Goal: Use online tool/utility: Utilize a website feature to perform a specific function

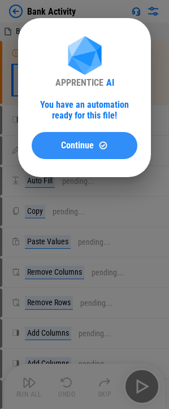
click at [69, 153] on button "Continue" at bounding box center [84, 145] width 105 height 27
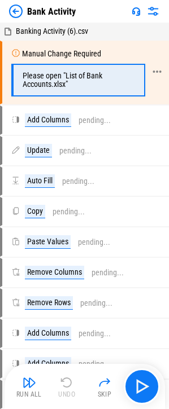
click at [55, 66] on div "Please open "List of Bank Accounts.xlsx"" at bounding box center [78, 80] width 134 height 33
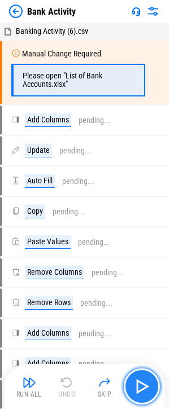
click at [148, 380] on img "button" at bounding box center [141, 386] width 18 height 18
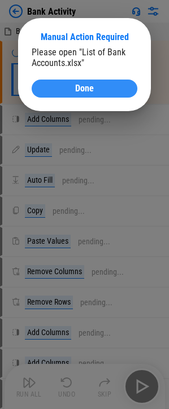
click at [67, 95] on button "Done" at bounding box center [84, 88] width 105 height 18
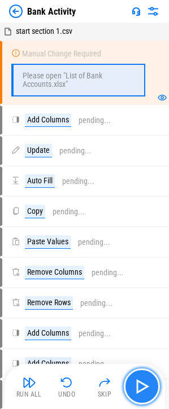
click at [140, 375] on button "button" at bounding box center [141, 386] width 36 height 36
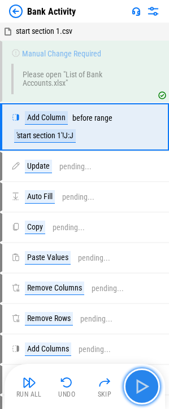
click at [140, 377] on button "button" at bounding box center [141, 386] width 36 height 36
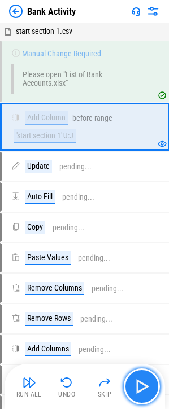
click at [140, 377] on button "button" at bounding box center [141, 386] width 36 height 36
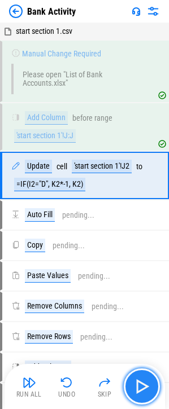
click at [140, 377] on button "button" at bounding box center [141, 386] width 36 height 36
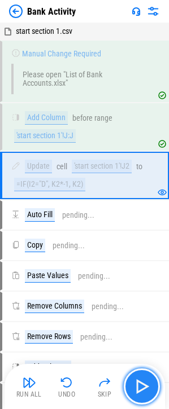
click at [140, 377] on button "button" at bounding box center [141, 386] width 36 height 36
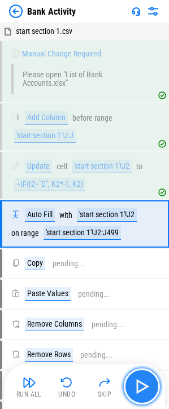
click at [140, 377] on button "button" at bounding box center [141, 386] width 36 height 36
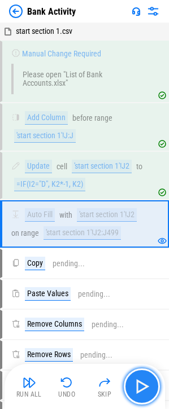
click at [140, 377] on button "button" at bounding box center [141, 386] width 36 height 36
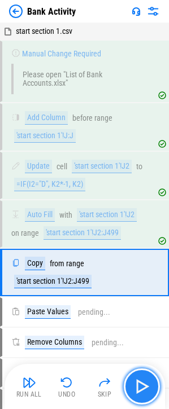
click at [140, 377] on button "button" at bounding box center [141, 386] width 36 height 36
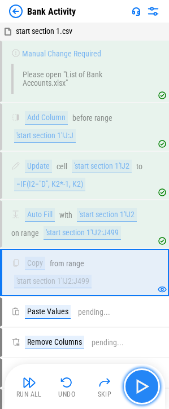
click at [154, 395] on button "button" at bounding box center [141, 386] width 36 height 36
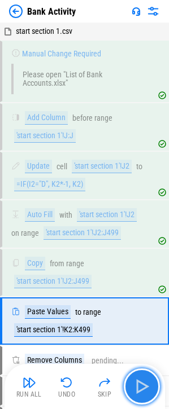
click at [145, 392] on img "button" at bounding box center [141, 386] width 18 height 18
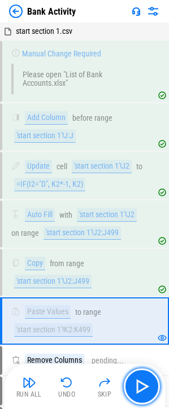
click at [144, 392] on img "button" at bounding box center [141, 386] width 18 height 18
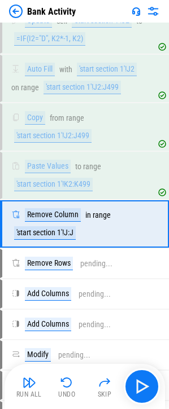
scroll to position [165, 0]
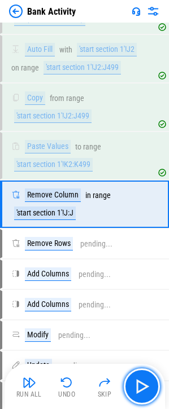
click at [144, 392] on img "button" at bounding box center [141, 386] width 18 height 18
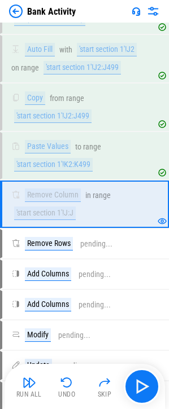
click at [153, 11] on img at bounding box center [153, 12] width 14 height 14
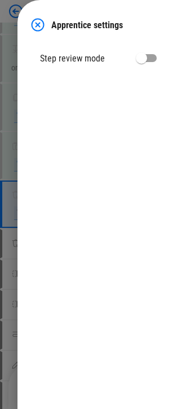
click at [41, 25] on img at bounding box center [38, 25] width 14 height 14
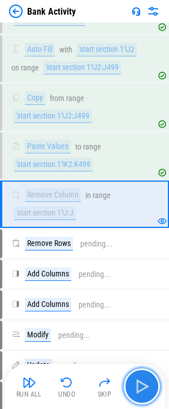
click at [140, 384] on img "button" at bounding box center [141, 386] width 18 height 18
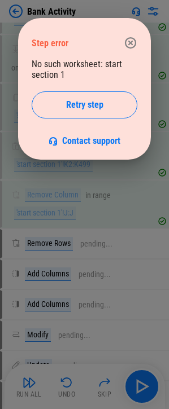
click at [129, 46] on icon "button" at bounding box center [130, 43] width 14 height 14
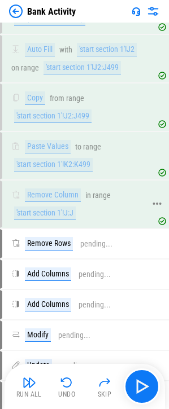
click at [50, 214] on div "'start section 1'!J:J" at bounding box center [44, 213] width 61 height 14
click at [108, 217] on div "Remove Column in range 'start section 1'!J:J" at bounding box center [78, 204] width 134 height 32
click at [102, 375] on img "button" at bounding box center [105, 382] width 14 height 14
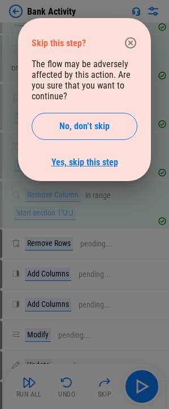
click at [95, 161] on link "Yes, skip this step" at bounding box center [84, 162] width 67 height 11
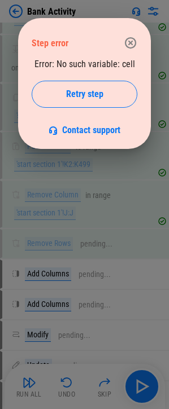
click at [129, 47] on icon "button" at bounding box center [130, 42] width 11 height 11
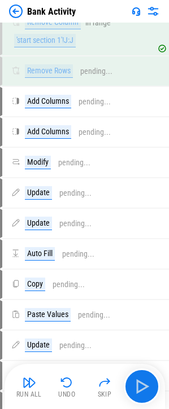
scroll to position [271, 0]
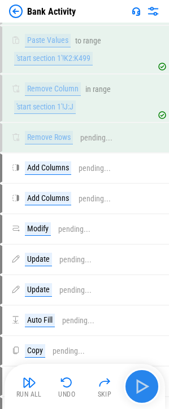
click at [148, 377] on button "button" at bounding box center [141, 386] width 36 height 36
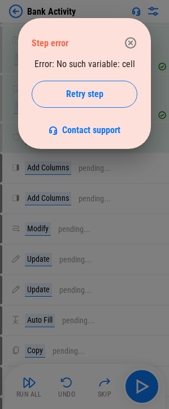
click at [127, 26] on div "Step error Error: No such variable: cell Retry step Contact support" at bounding box center [84, 83] width 132 height 131
click at [131, 39] on icon "button" at bounding box center [130, 43] width 14 height 14
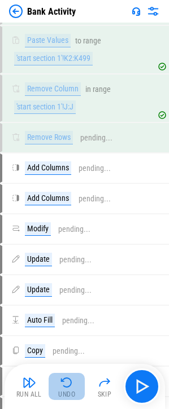
click at [72, 386] on img "button" at bounding box center [67, 382] width 14 height 14
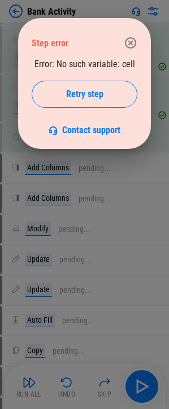
click at [139, 40] on button "button" at bounding box center [130, 43] width 23 height 23
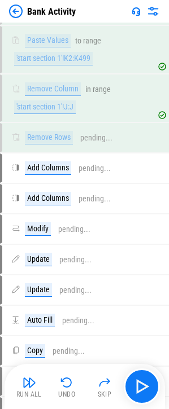
click at [15, 6] on img at bounding box center [16, 12] width 14 height 14
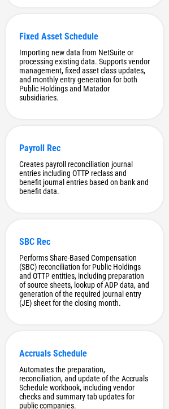
scroll to position [6299, 0]
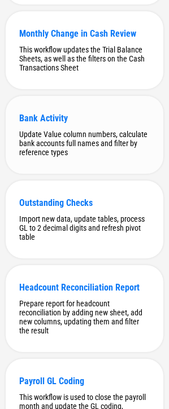
click at [109, 123] on div "Bank Activity" at bounding box center [84, 118] width 130 height 11
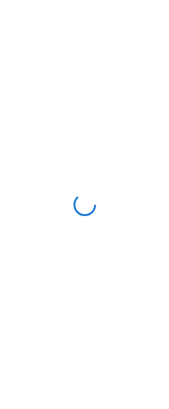
scroll to position [0, 0]
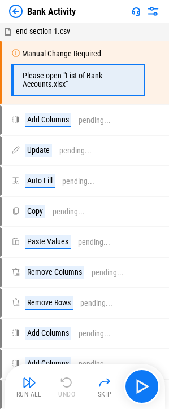
click at [103, 371] on div "Run All Undo Skip" at bounding box center [85, 386] width 149 height 36
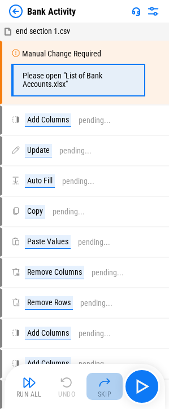
click at [103, 382] on img "button" at bounding box center [105, 382] width 14 height 14
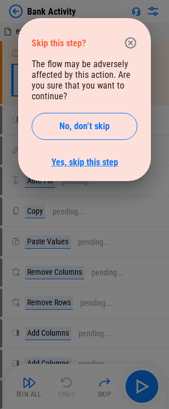
click at [94, 162] on link "Yes, skip this step" at bounding box center [84, 162] width 67 height 11
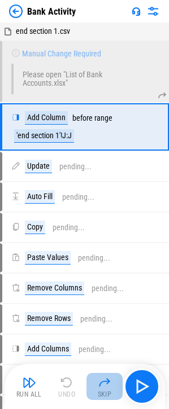
click at [103, 379] on img "button" at bounding box center [105, 382] width 14 height 14
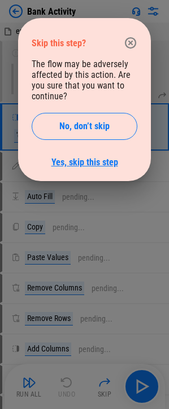
click at [95, 165] on link "Yes, skip this step" at bounding box center [84, 162] width 67 height 11
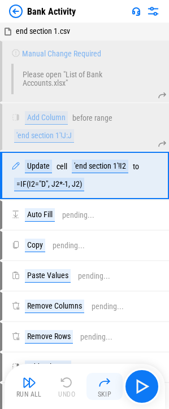
click at [100, 383] on img "button" at bounding box center [105, 382] width 14 height 14
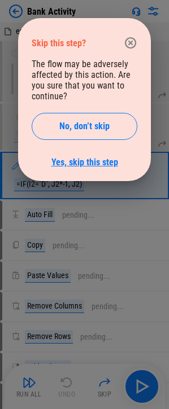
click at [72, 163] on link "Yes, skip this step" at bounding box center [84, 162] width 67 height 11
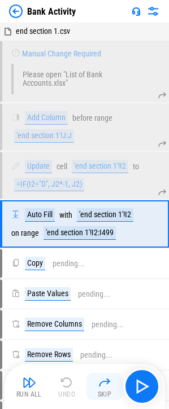
click at [105, 380] on img "button" at bounding box center [105, 382] width 14 height 14
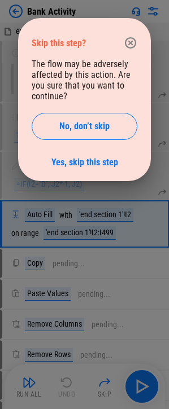
click at [54, 152] on div "The flow may be adversely affected by this action. Are you sure that you want t…" at bounding box center [84, 113] width 105 height 109
click at [67, 162] on link "Yes, skip this step" at bounding box center [84, 162] width 67 height 11
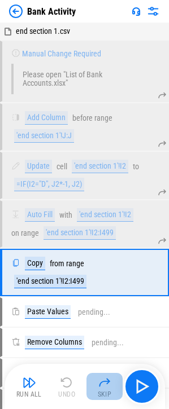
click at [109, 384] on img "button" at bounding box center [105, 382] width 14 height 14
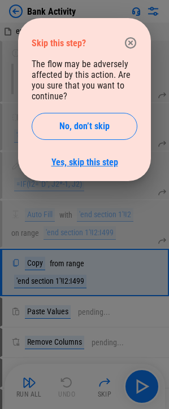
click at [77, 160] on link "Yes, skip this step" at bounding box center [84, 162] width 67 height 11
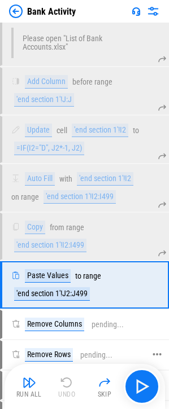
scroll to position [56, 0]
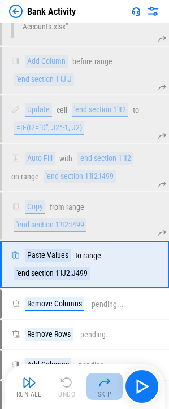
click at [110, 388] on img "button" at bounding box center [105, 382] width 14 height 14
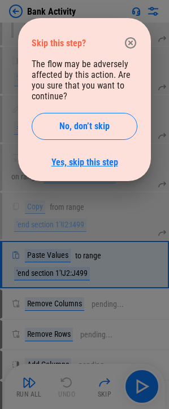
click at [94, 162] on link "Yes, skip this step" at bounding box center [84, 162] width 67 height 11
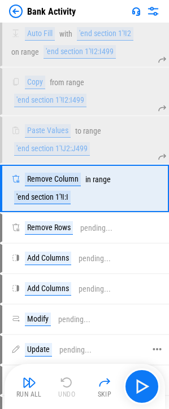
scroll to position [225, 0]
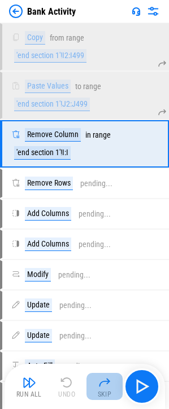
click at [102, 384] on img "button" at bounding box center [105, 382] width 14 height 14
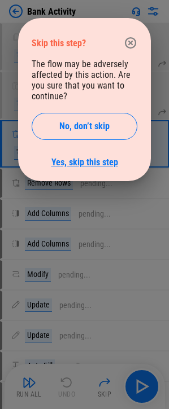
click at [81, 157] on link "Yes, skip this step" at bounding box center [84, 162] width 67 height 11
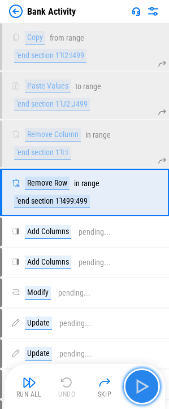
click at [148, 387] on img "button" at bounding box center [141, 386] width 18 height 18
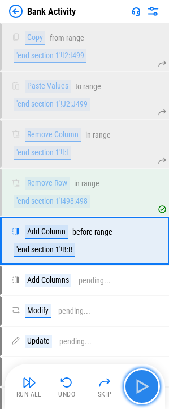
click at [145, 374] on button "button" at bounding box center [141, 386] width 36 height 36
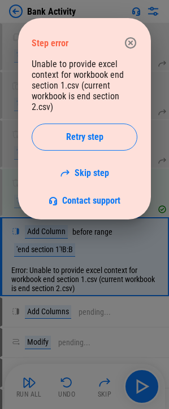
click at [136, 42] on icon "button" at bounding box center [130, 43] width 14 height 14
